Goal: Find contact information: Find contact information

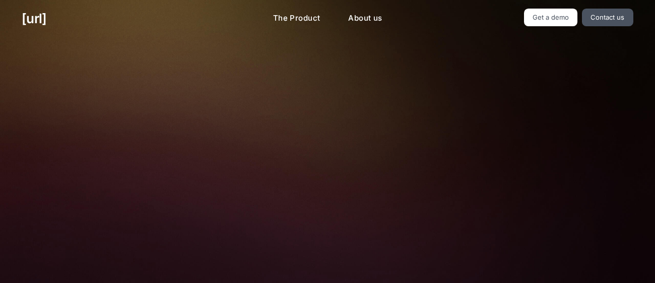
click at [571, 23] on link "Get a demo" at bounding box center [551, 18] width 54 height 18
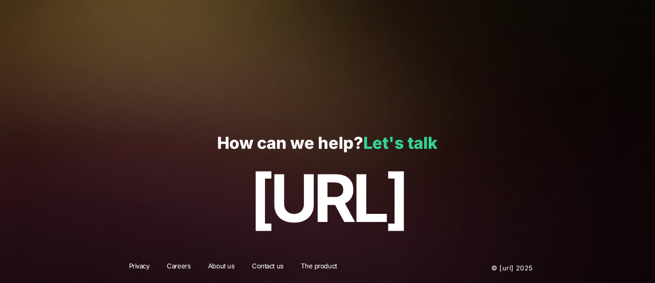
click at [408, 145] on link "Let's talk" at bounding box center [400, 143] width 74 height 20
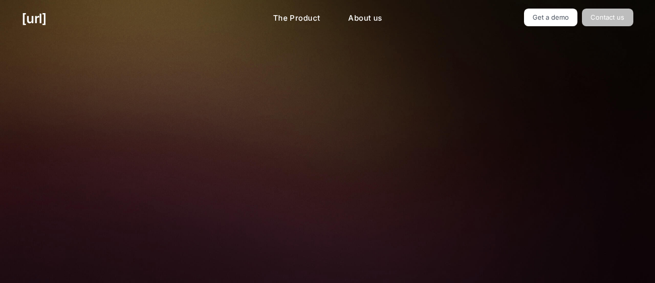
click at [610, 18] on link "Contact us" at bounding box center [607, 18] width 51 height 18
